Goal: Transaction & Acquisition: Purchase product/service

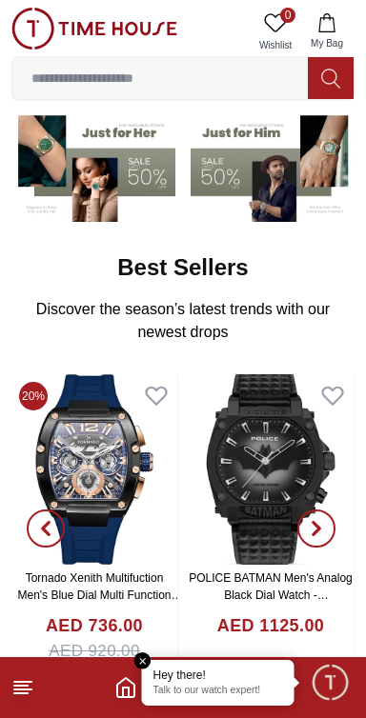
scroll to position [154, 0]
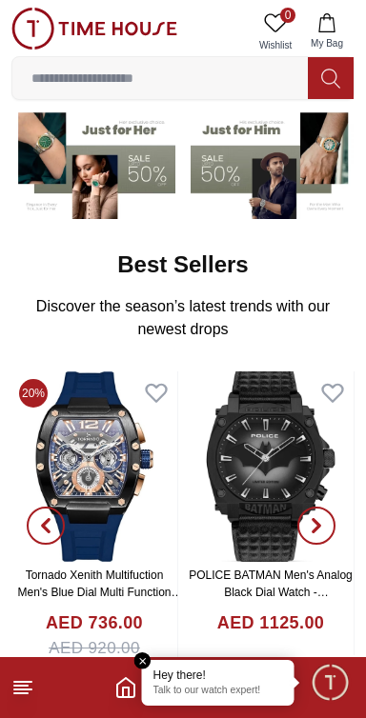
click at [135, 661] on em "Close tooltip" at bounding box center [142, 661] width 17 height 17
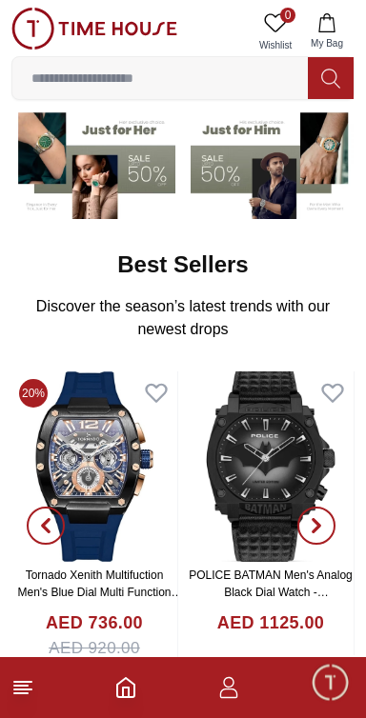
click at [234, 693] on icon "button" at bounding box center [228, 687] width 23 height 23
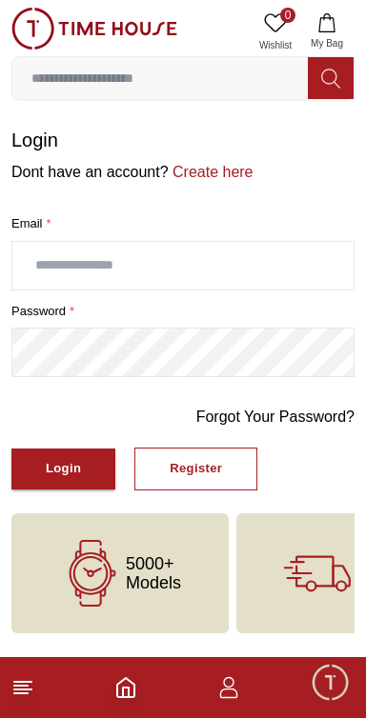
click at [136, 688] on icon "Home" at bounding box center [125, 687] width 23 height 23
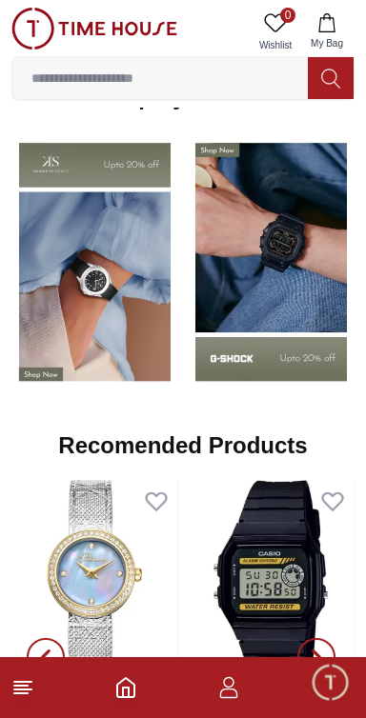
scroll to position [1457, 0]
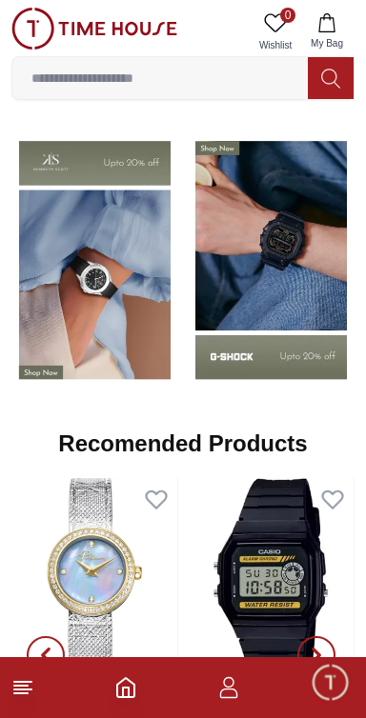
click at [21, 693] on line at bounding box center [20, 693] width 13 height 0
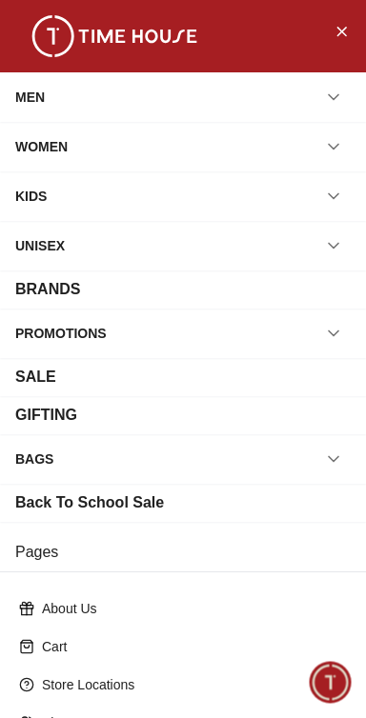
click at [41, 90] on div "MEN" at bounding box center [30, 97] width 30 height 34
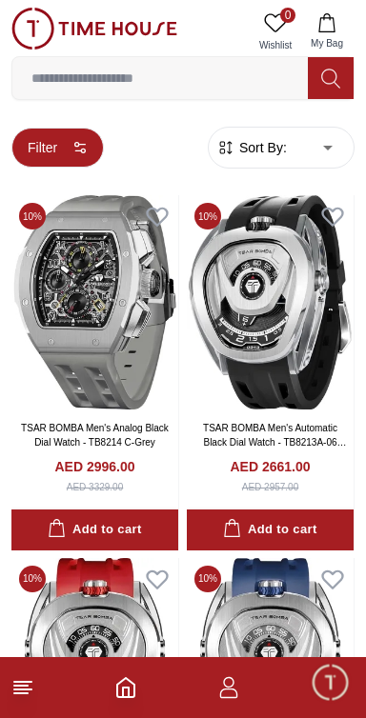
click at [53, 152] on button "Filter" at bounding box center [57, 148] width 92 height 40
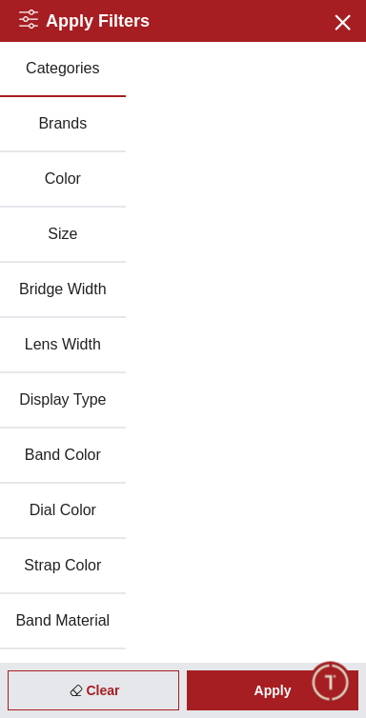
click at [60, 137] on button "Brands" at bounding box center [63, 124] width 126 height 55
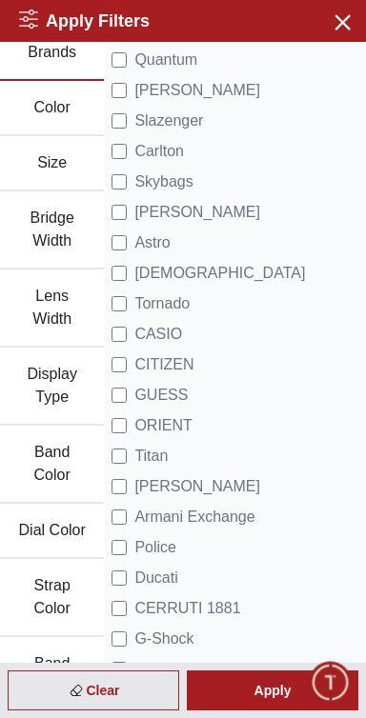
scroll to position [73, 0]
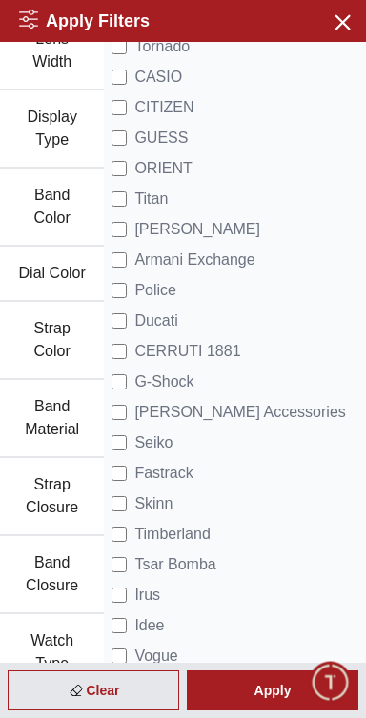
scroll to position [331, 0]
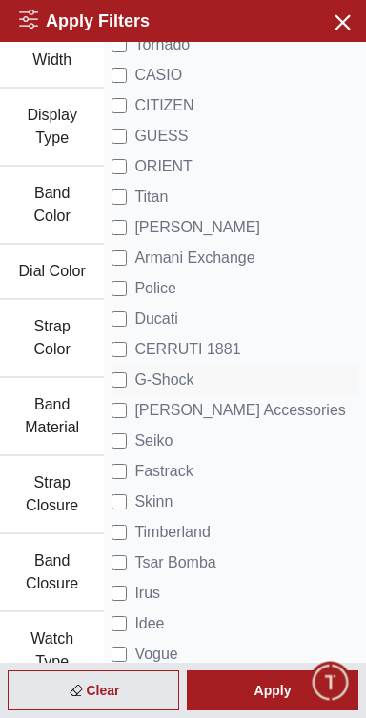
click at [193, 392] on span "G-Shock" at bounding box center [163, 380] width 59 height 23
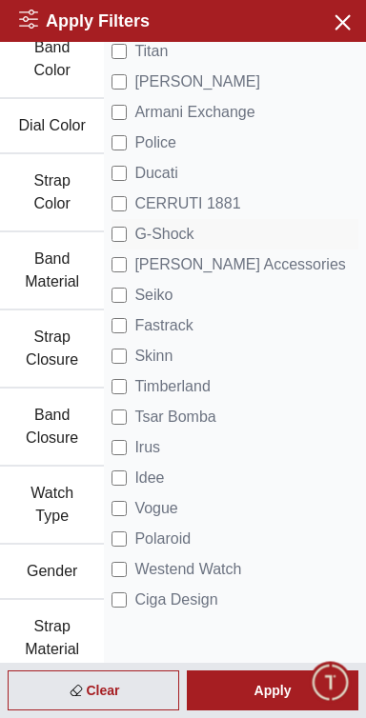
scroll to position [480, 0]
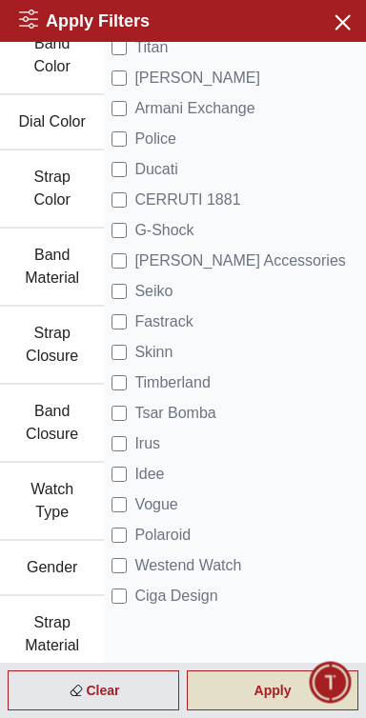
click at [265, 701] on div "Apply" at bounding box center [272, 691] width 171 height 40
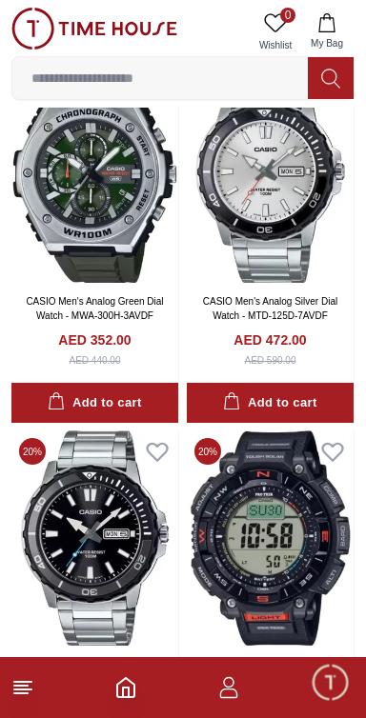
scroll to position [1939, 0]
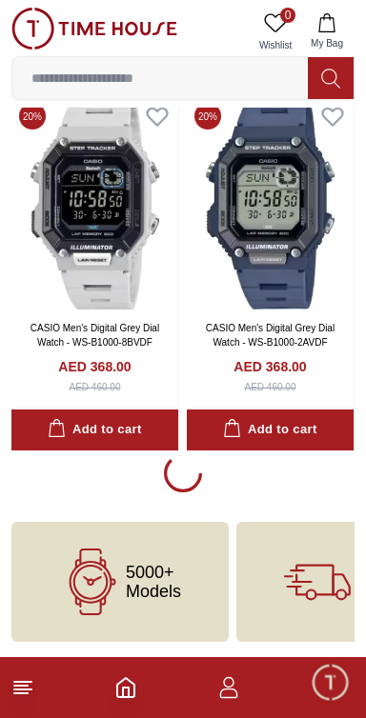
scroll to position [11273, 0]
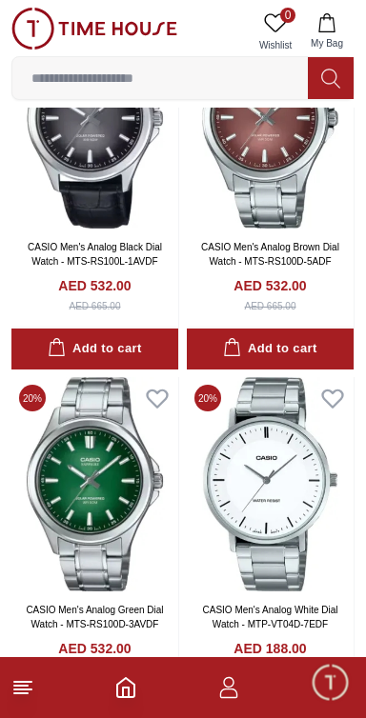
scroll to position [14695, 0]
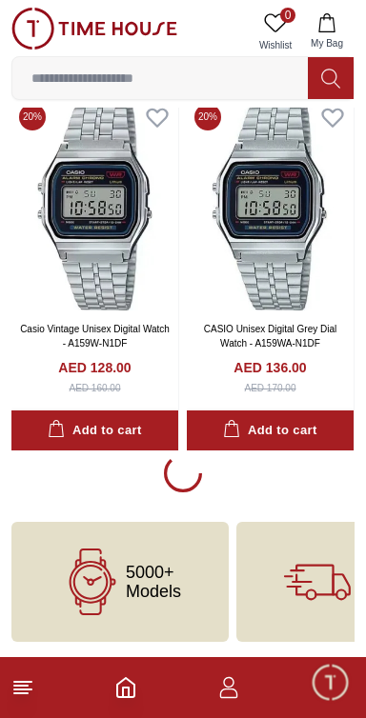
scroll to position [26456, 0]
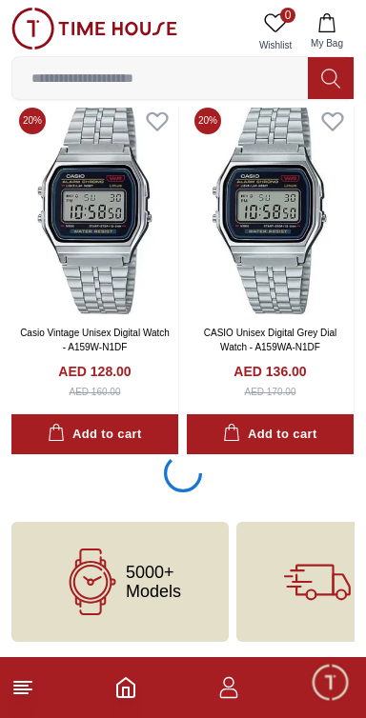
scroll to position [26925, 0]
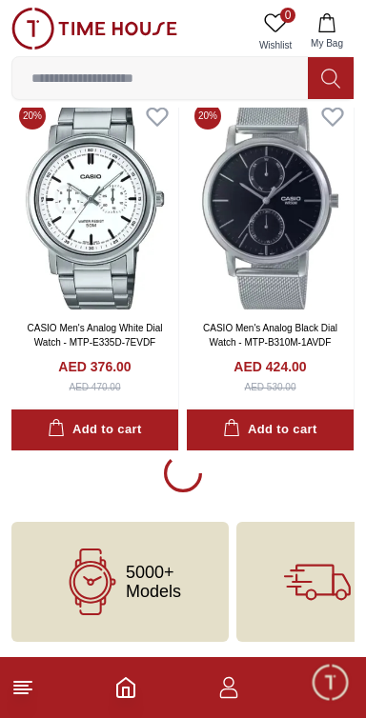
scroll to position [34690, 0]
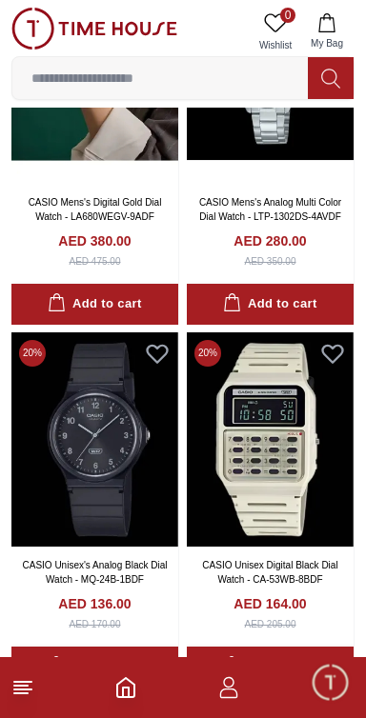
scroll to position [38331, 0]
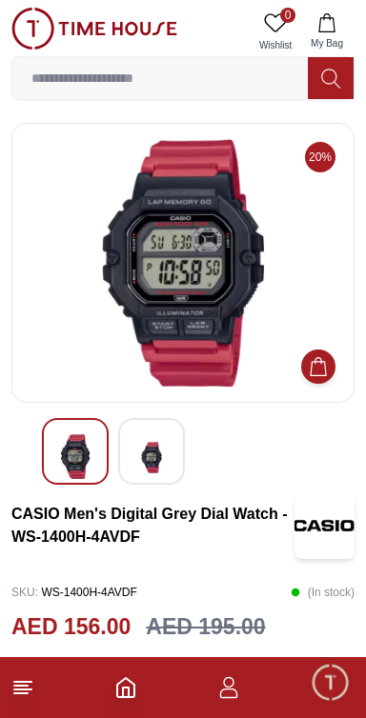
click at [158, 450] on img at bounding box center [151, 457] width 34 height 47
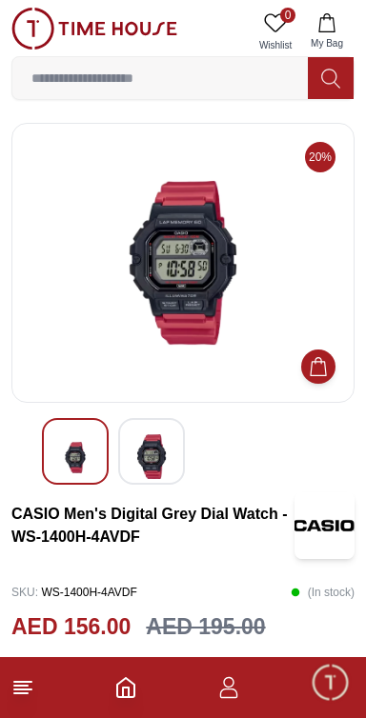
click at [89, 453] on img at bounding box center [75, 457] width 34 height 47
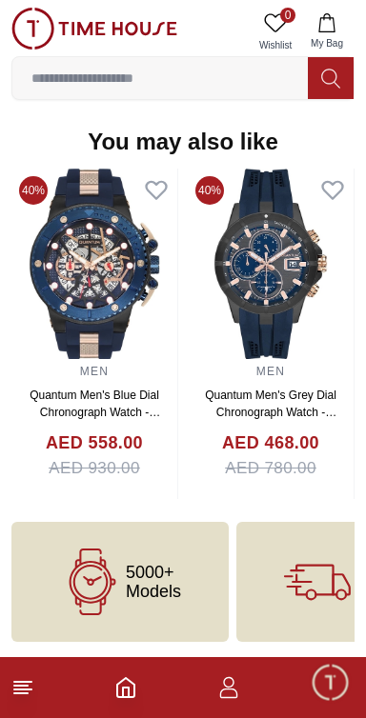
scroll to position [2158, 0]
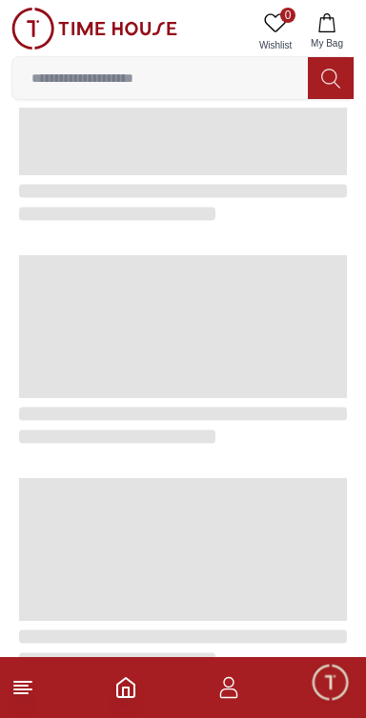
scroll to position [3469, 0]
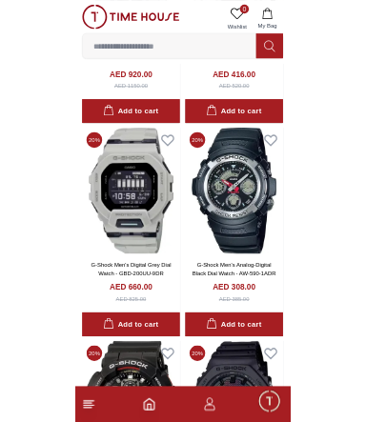
scroll to position [6880, 0]
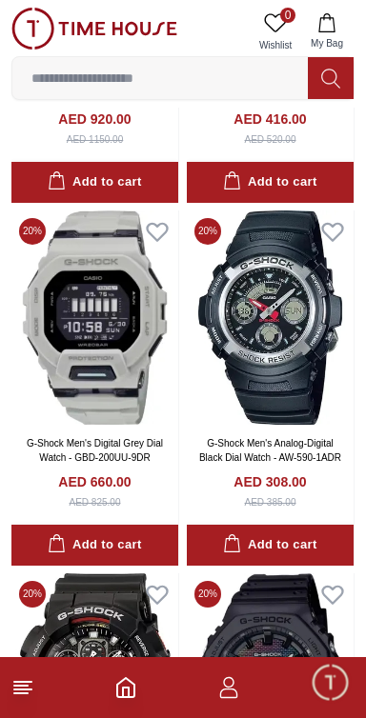
click at [119, 77] on input at bounding box center [159, 78] width 295 height 38
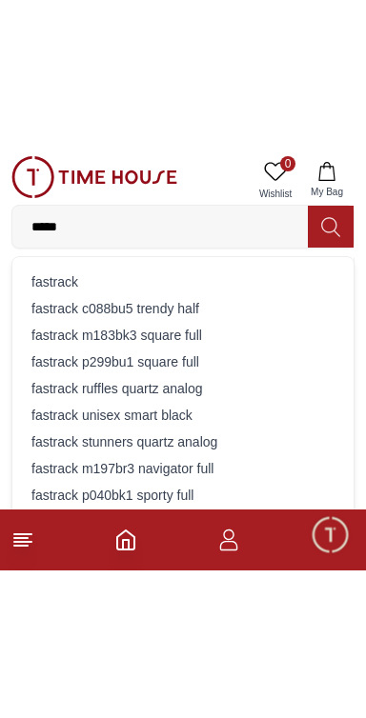
scroll to position [6983, 0]
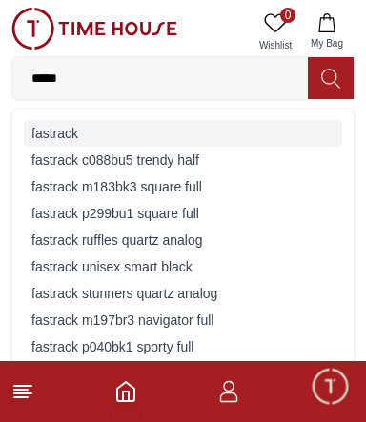
type input "*****"
click at [41, 130] on div "fastrack" at bounding box center [183, 133] width 318 height 27
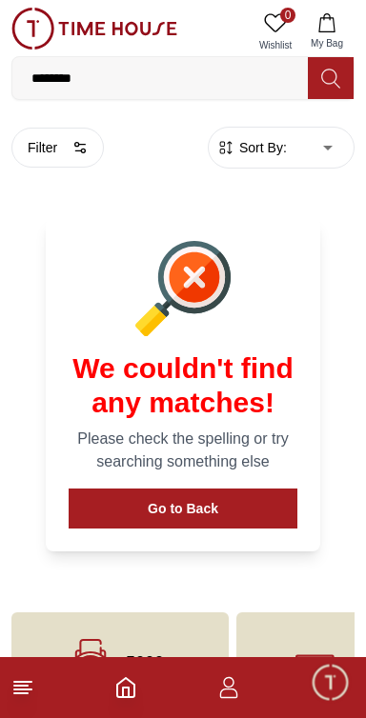
click at [117, 73] on input "********" at bounding box center [159, 78] width 295 height 38
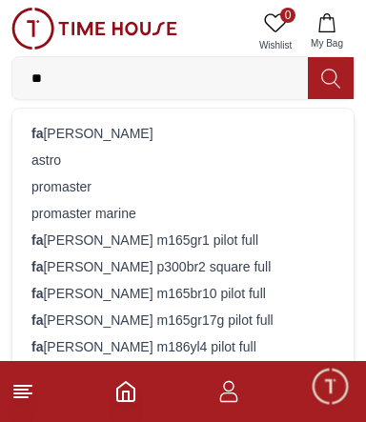
type input "*"
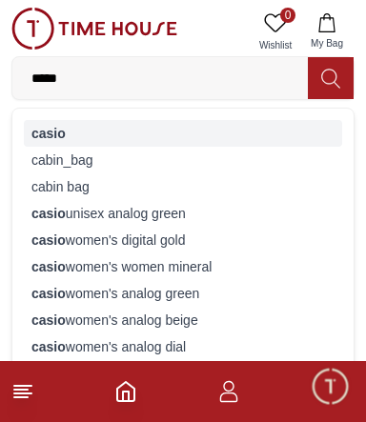
type input "*****"
click at [51, 141] on strong "casio" at bounding box center [48, 133] width 34 height 15
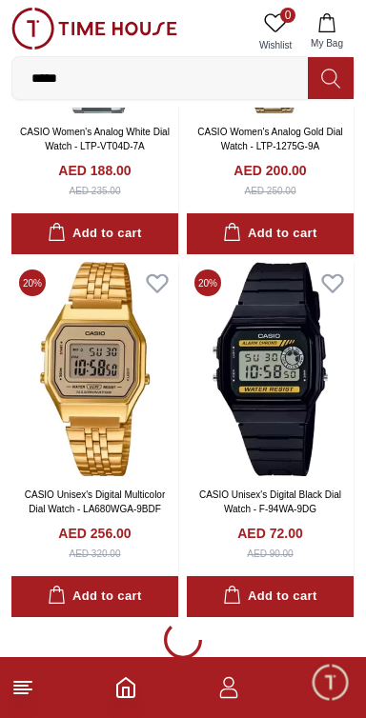
scroll to position [3628, 0]
